Goal: Task Accomplishment & Management: Manage account settings

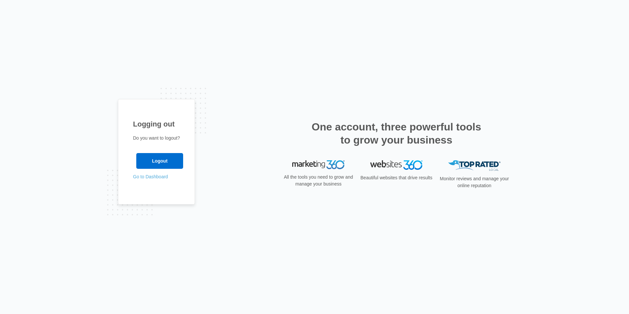
click at [153, 175] on link "Go to Dashboard" at bounding box center [150, 176] width 35 height 5
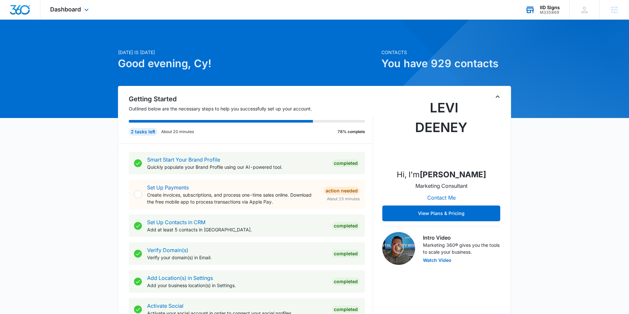
click at [564, 15] on div "IID Signs M335869 Your Accounts View All" at bounding box center [543, 9] width 54 height 19
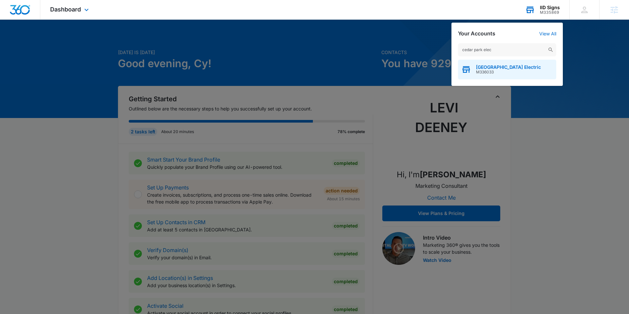
type input "cedar park elec"
click at [481, 68] on span "[GEOGRAPHIC_DATA] Electric" at bounding box center [508, 67] width 65 height 5
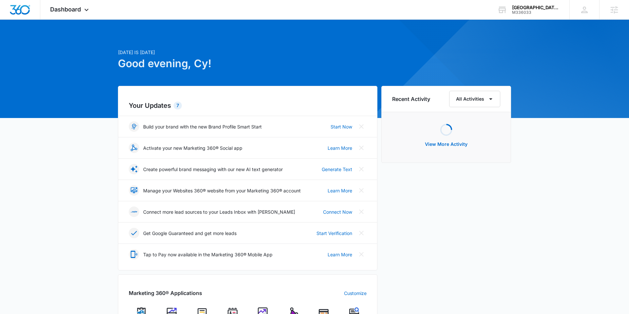
click at [79, 13] on div "Dashboard Apps Reputation Websites Forms CRM Email Social Payments POS Content …" at bounding box center [70, 9] width 60 height 19
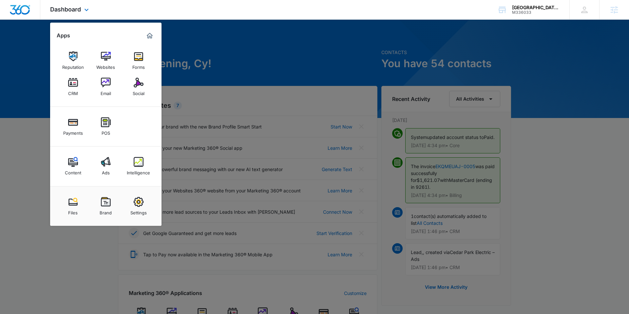
click at [116, 149] on div "Content Ads Intelligence" at bounding box center [105, 166] width 111 height 40
click at [139, 206] on img at bounding box center [139, 202] width 10 height 10
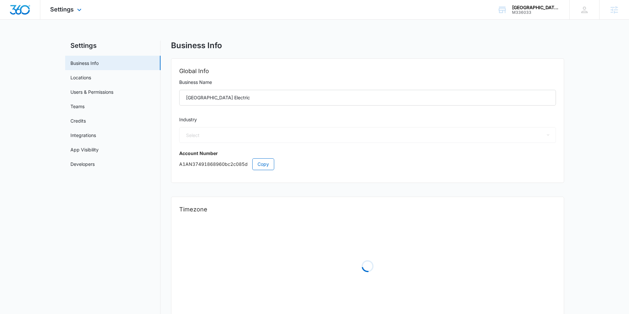
select select "52"
select select "US"
select select "America/[GEOGRAPHIC_DATA]"
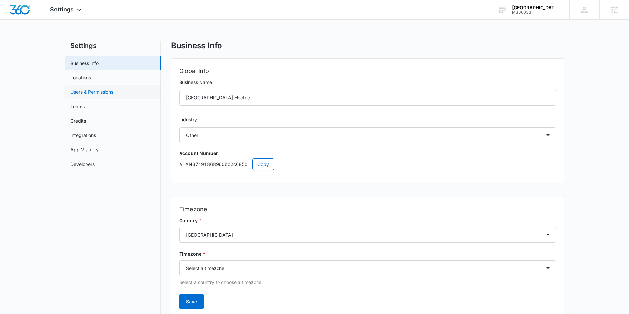
click at [85, 92] on link "Users & Permissions" at bounding box center [91, 91] width 43 height 7
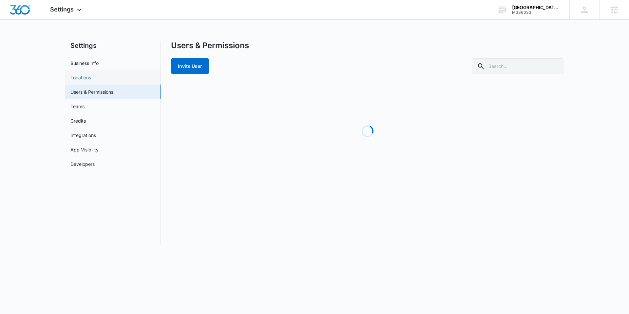
click at [78, 76] on link "Locations" at bounding box center [80, 77] width 21 height 7
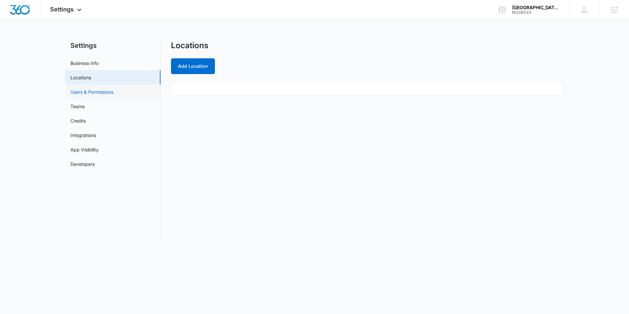
click at [86, 94] on link "Users & Permissions" at bounding box center [91, 91] width 43 height 7
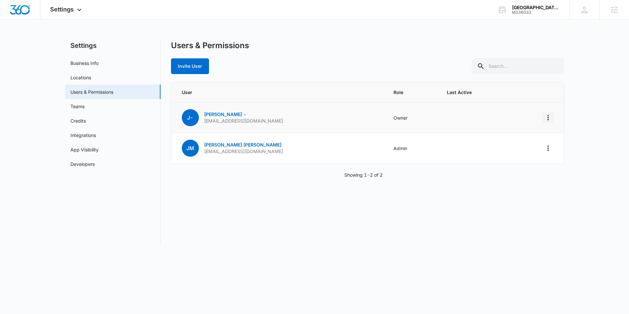
click at [549, 117] on icon "Actions" at bounding box center [548, 118] width 8 height 8
click at [542, 96] on th at bounding box center [538, 92] width 52 height 20
